Goal: Task Accomplishment & Management: Use online tool/utility

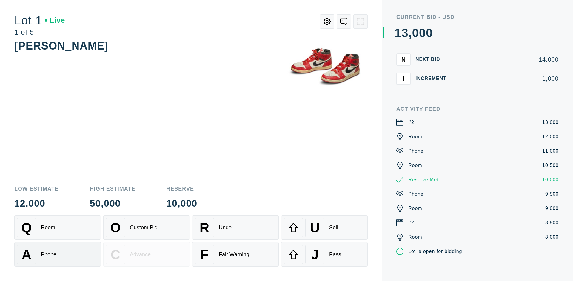
click at [58, 254] on div "A Phone" at bounding box center [57, 254] width 81 height 19
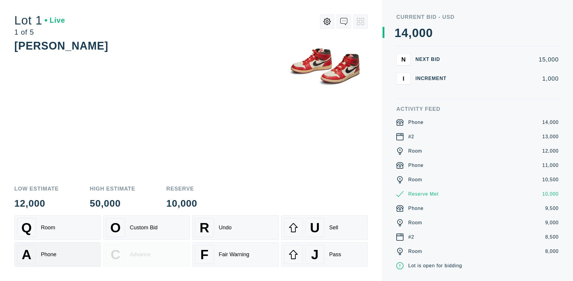
click at [58, 227] on div "Q Room" at bounding box center [57, 227] width 81 height 19
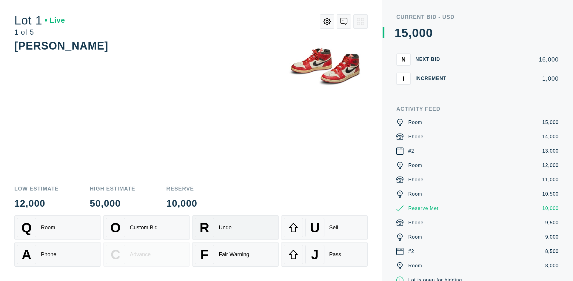
click at [235, 227] on div "R Undo" at bounding box center [235, 227] width 81 height 19
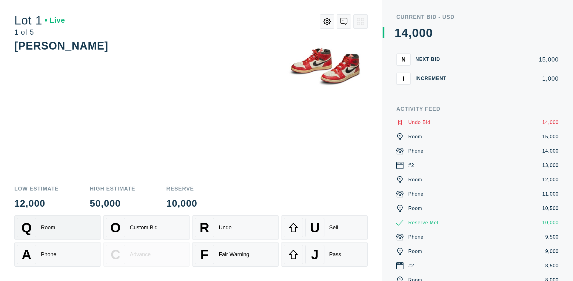
click at [58, 227] on div "Q Room" at bounding box center [57, 227] width 81 height 19
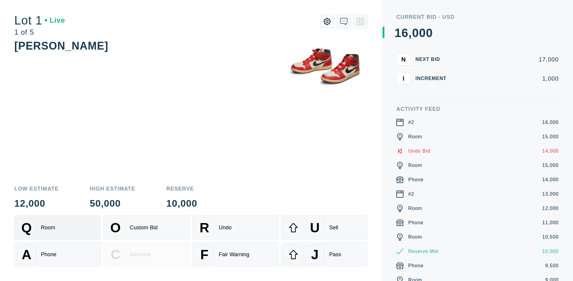
click at [58, 254] on div "A Phone" at bounding box center [57, 254] width 81 height 19
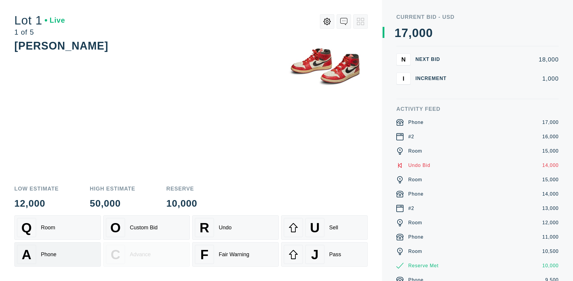
click at [58, 227] on div "Q Room" at bounding box center [57, 227] width 81 height 19
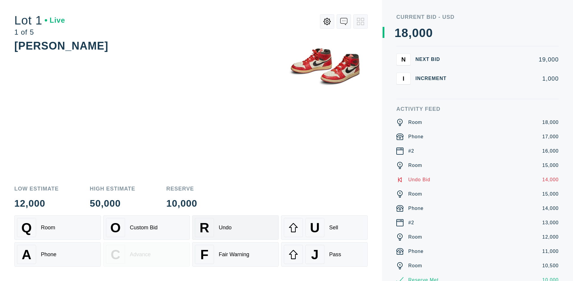
click at [235, 227] on div "R Undo" at bounding box center [235, 227] width 81 height 19
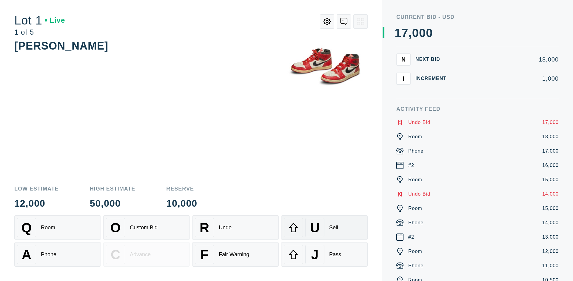
click at [324, 227] on div "U Sell" at bounding box center [324, 227] width 81 height 19
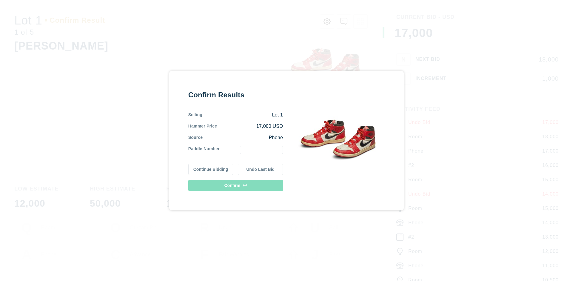
click at [211, 169] on button "Continue Bidding" at bounding box center [210, 169] width 45 height 11
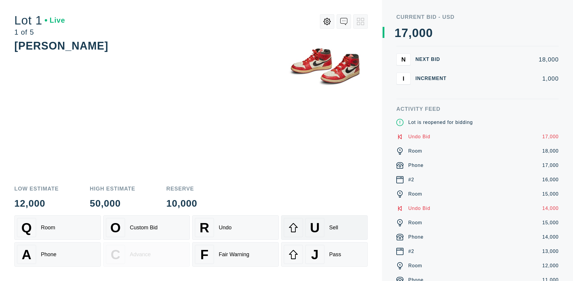
click at [324, 227] on div "U Sell" at bounding box center [324, 227] width 81 height 19
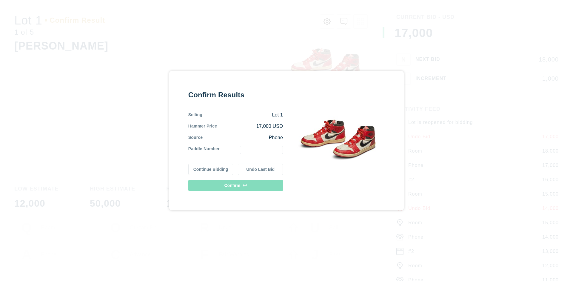
click at [261, 169] on button "Undo Last Bid" at bounding box center [260, 169] width 45 height 11
click at [211, 168] on button "Continue Bidding" at bounding box center [210, 168] width 45 height 11
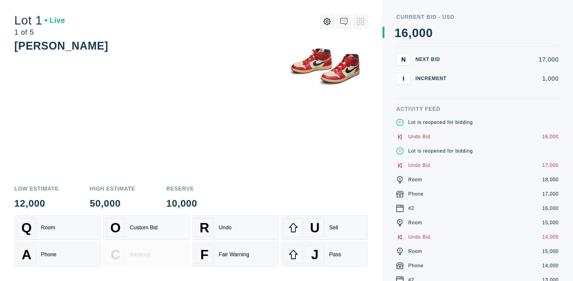
click at [324, 254] on div "J Pass" at bounding box center [324, 254] width 81 height 19
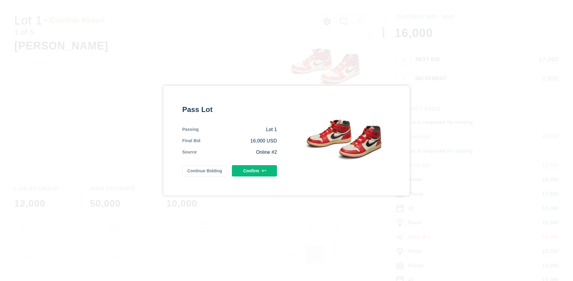
click at [255, 173] on button "Confirm" at bounding box center [254, 170] width 45 height 11
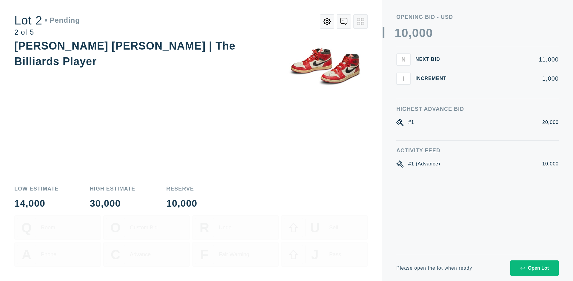
click at [534, 268] on div "Open Lot" at bounding box center [534, 267] width 29 height 5
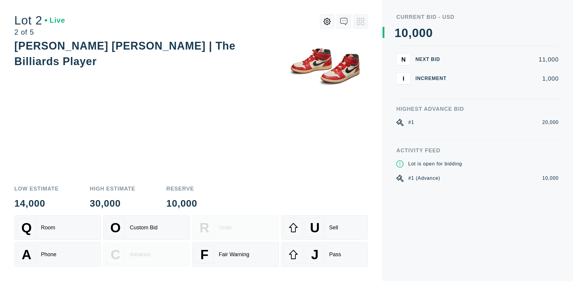
click at [58, 227] on div "Q Room" at bounding box center [57, 227] width 81 height 19
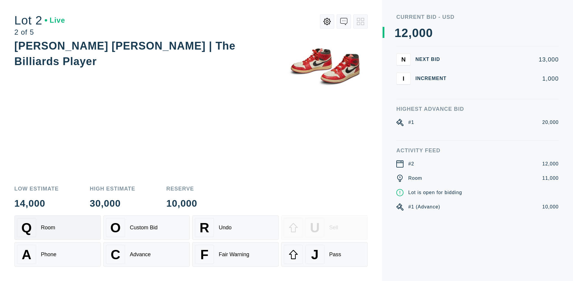
click at [147, 254] on div "Advance" at bounding box center [140, 254] width 21 height 6
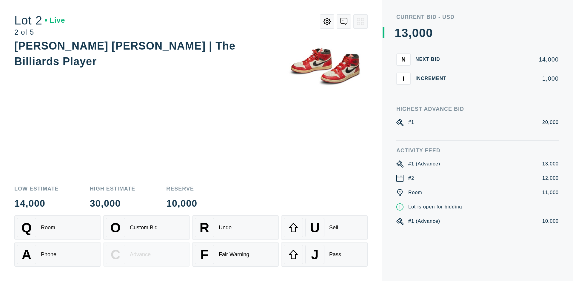
click at [324, 227] on div "U Sell" at bounding box center [324, 227] width 81 height 19
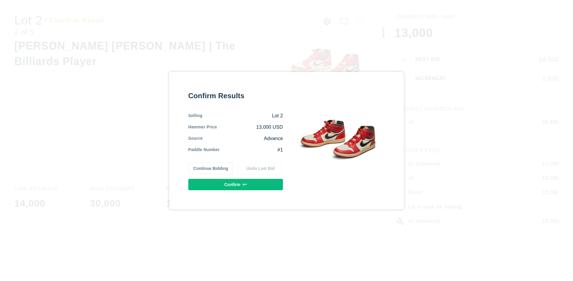
click at [236, 184] on button "Confirm" at bounding box center [235, 184] width 95 height 11
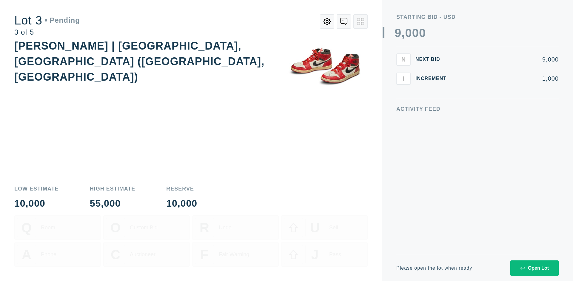
click at [534, 268] on div "Open Lot" at bounding box center [534, 267] width 29 height 5
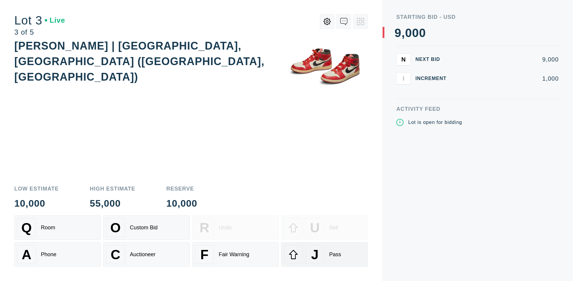
click at [324, 254] on div "J Pass" at bounding box center [324, 254] width 81 height 19
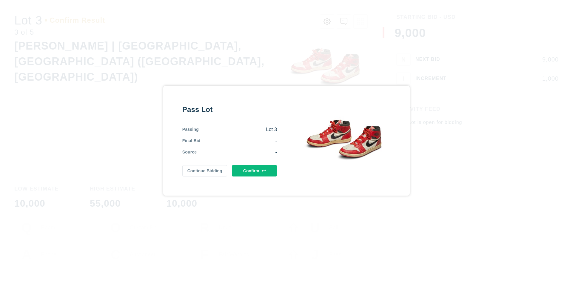
click at [255, 170] on button "Confirm" at bounding box center [254, 170] width 45 height 11
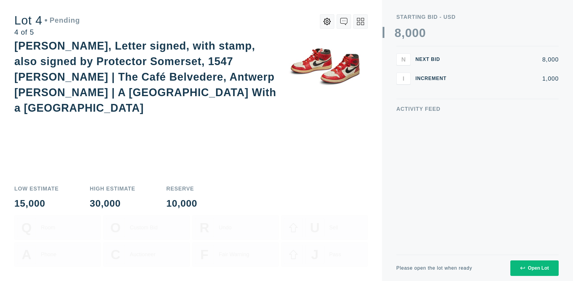
click at [534, 268] on div "Open Lot" at bounding box center [534, 267] width 29 height 5
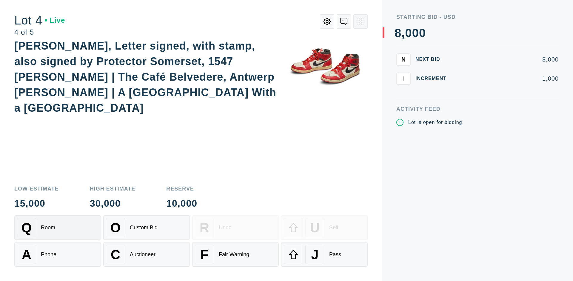
click at [58, 227] on div "Q Room" at bounding box center [57, 227] width 81 height 19
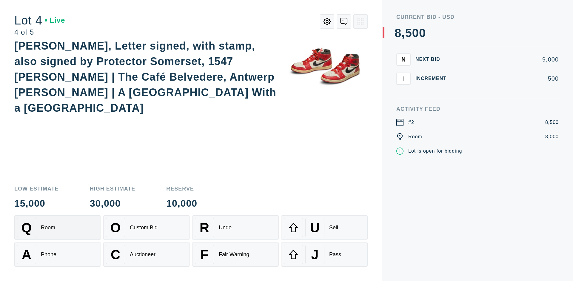
click at [147, 254] on div "Auctioneer" at bounding box center [143, 254] width 26 height 6
click at [324, 254] on div "J Pass" at bounding box center [324, 254] width 81 height 19
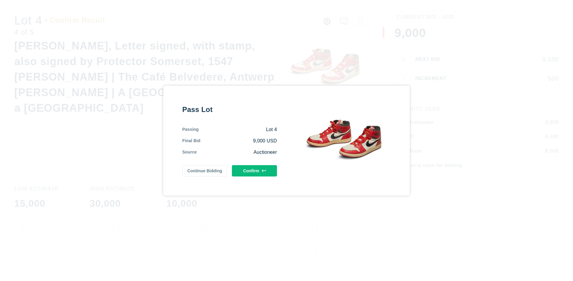
click at [255, 170] on button "Confirm" at bounding box center [254, 170] width 45 height 11
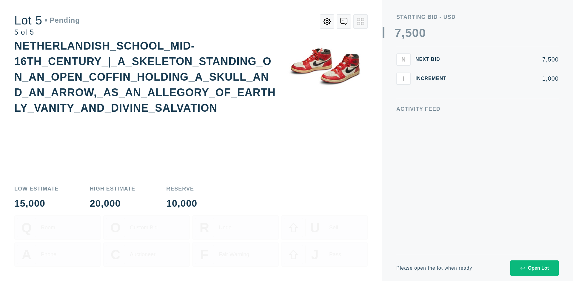
click at [534, 268] on div "Open Lot" at bounding box center [534, 267] width 29 height 5
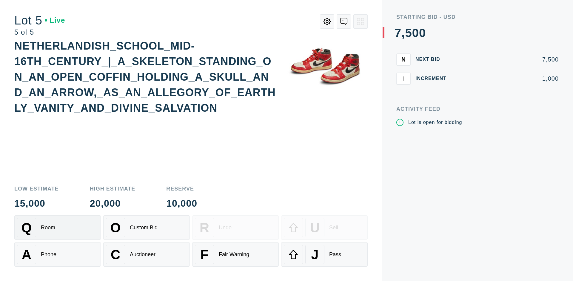
click at [58, 227] on div "Q Room" at bounding box center [57, 227] width 81 height 19
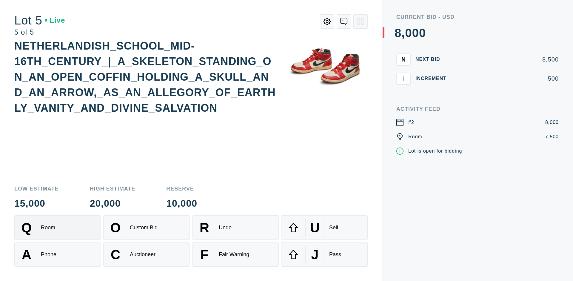
click at [58, 227] on div "Q Room" at bounding box center [57, 227] width 81 height 19
click at [324, 227] on div "U Sell" at bounding box center [324, 227] width 81 height 19
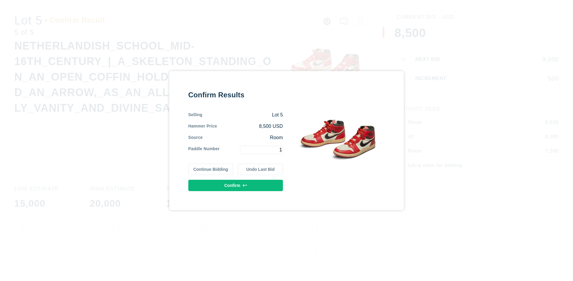
type input "1"
click at [236, 185] on button "Confirm" at bounding box center [235, 185] width 95 height 11
